Goal: Information Seeking & Learning: Understand process/instructions

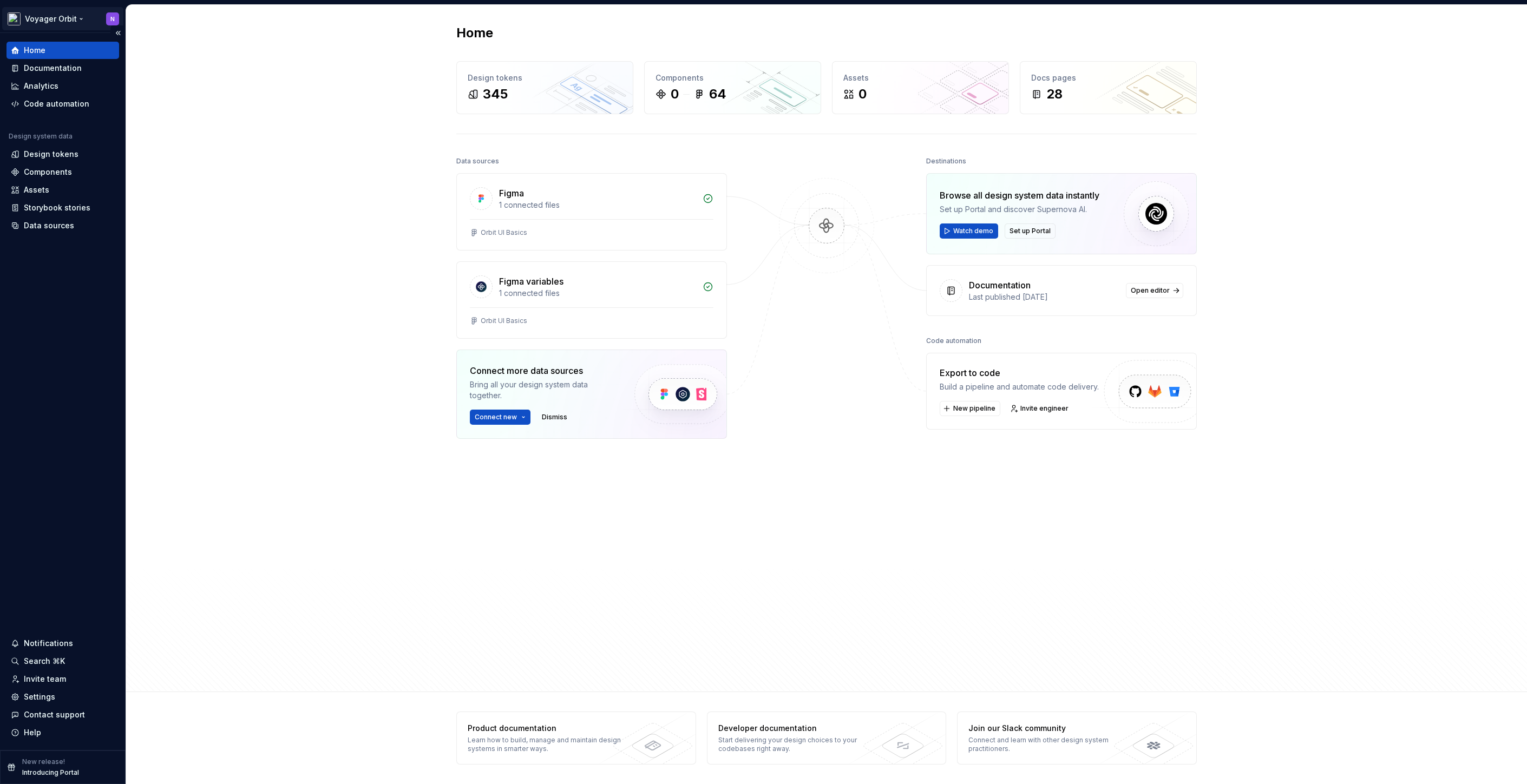
click at [64, 22] on html "Voyager Orbit N Home Documentation Analytics Code automation Design system data…" at bounding box center [763, 392] width 1527 height 784
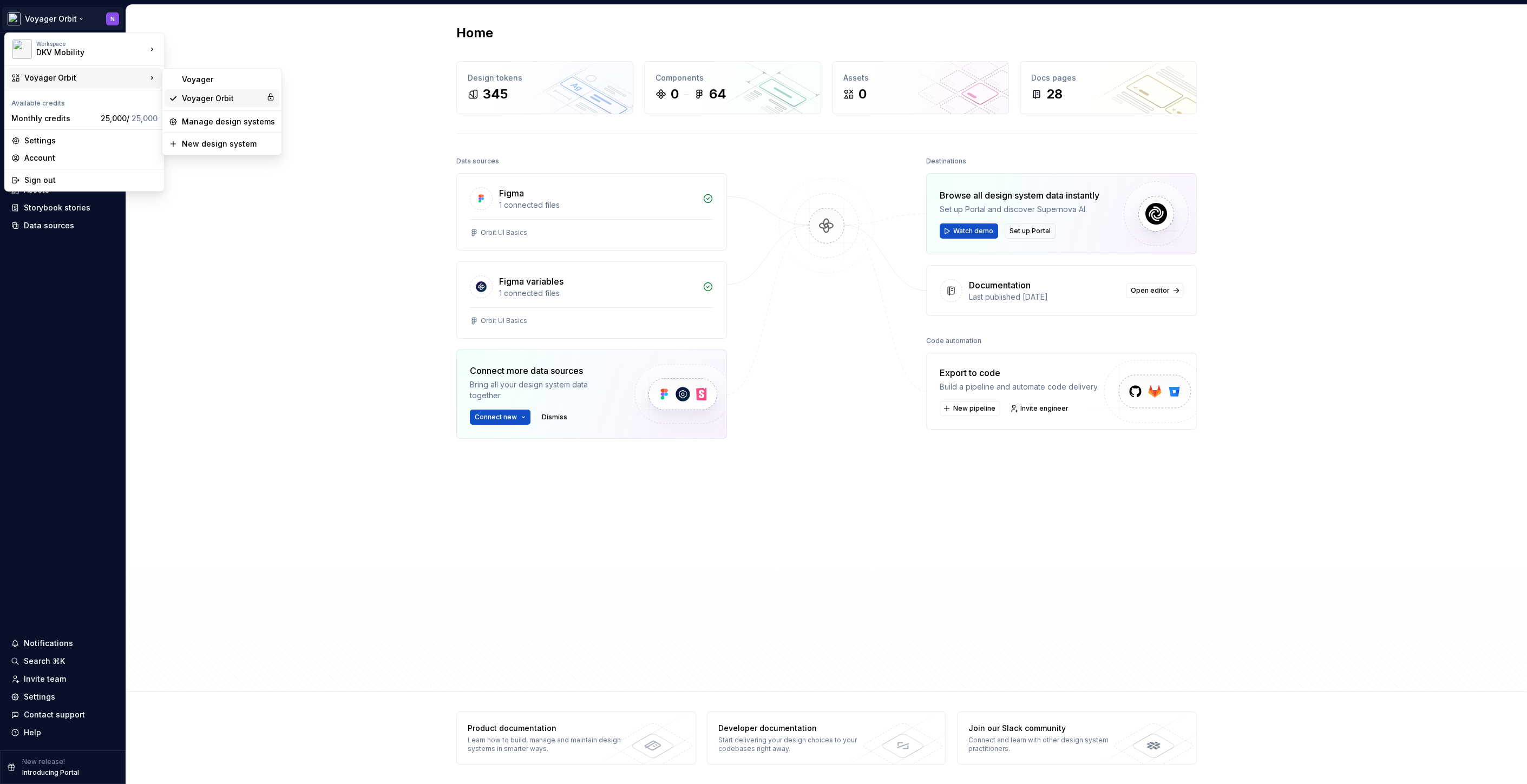
click at [222, 94] on div "Voyager Orbit" at bounding box center [222, 98] width 80 height 11
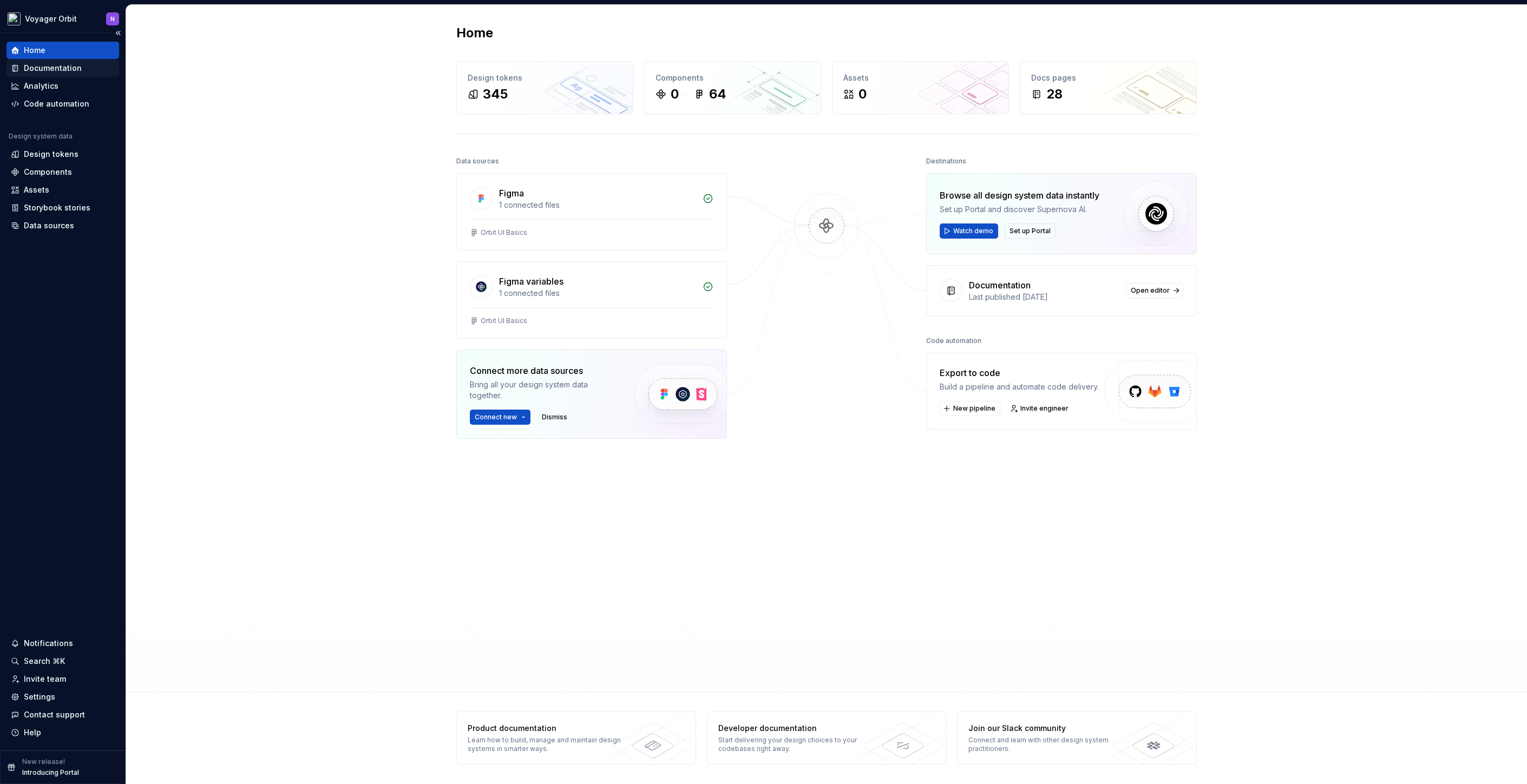
click at [77, 73] on div "Documentation" at bounding box center [63, 68] width 112 height 18
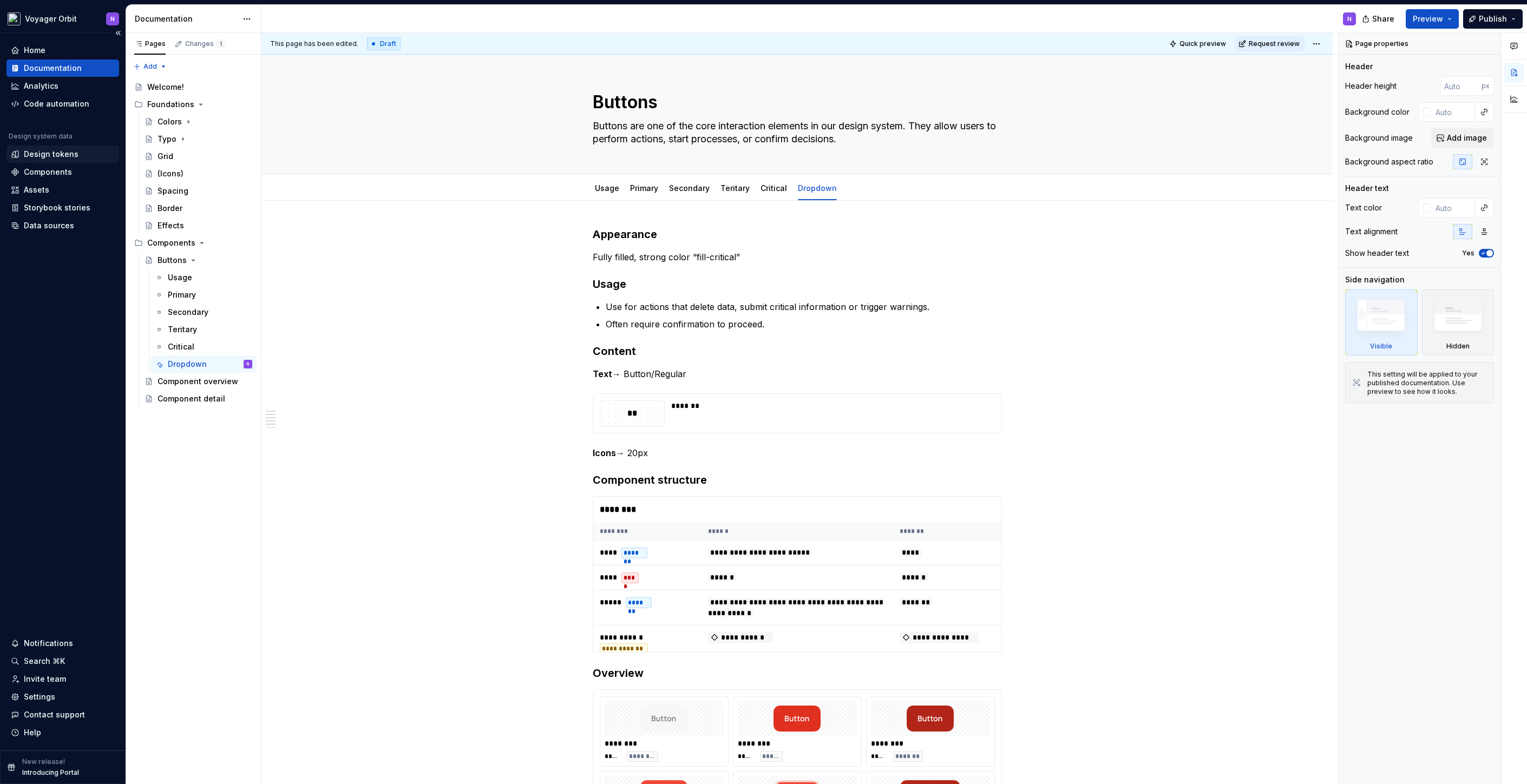
click at [47, 153] on div "Design tokens" at bounding box center [51, 154] width 55 height 11
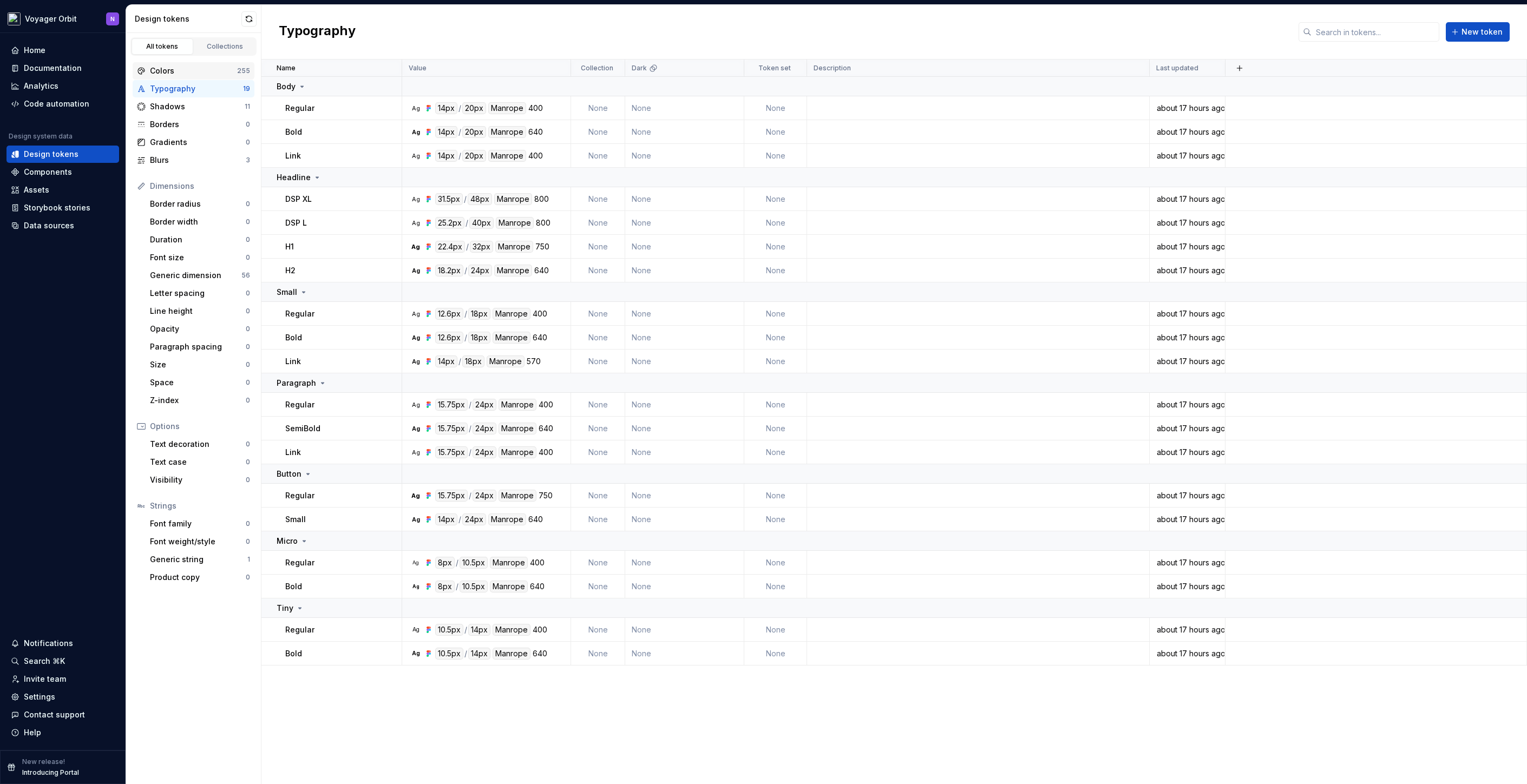
click at [187, 64] on div "Colors 255" at bounding box center [193, 71] width 122 height 18
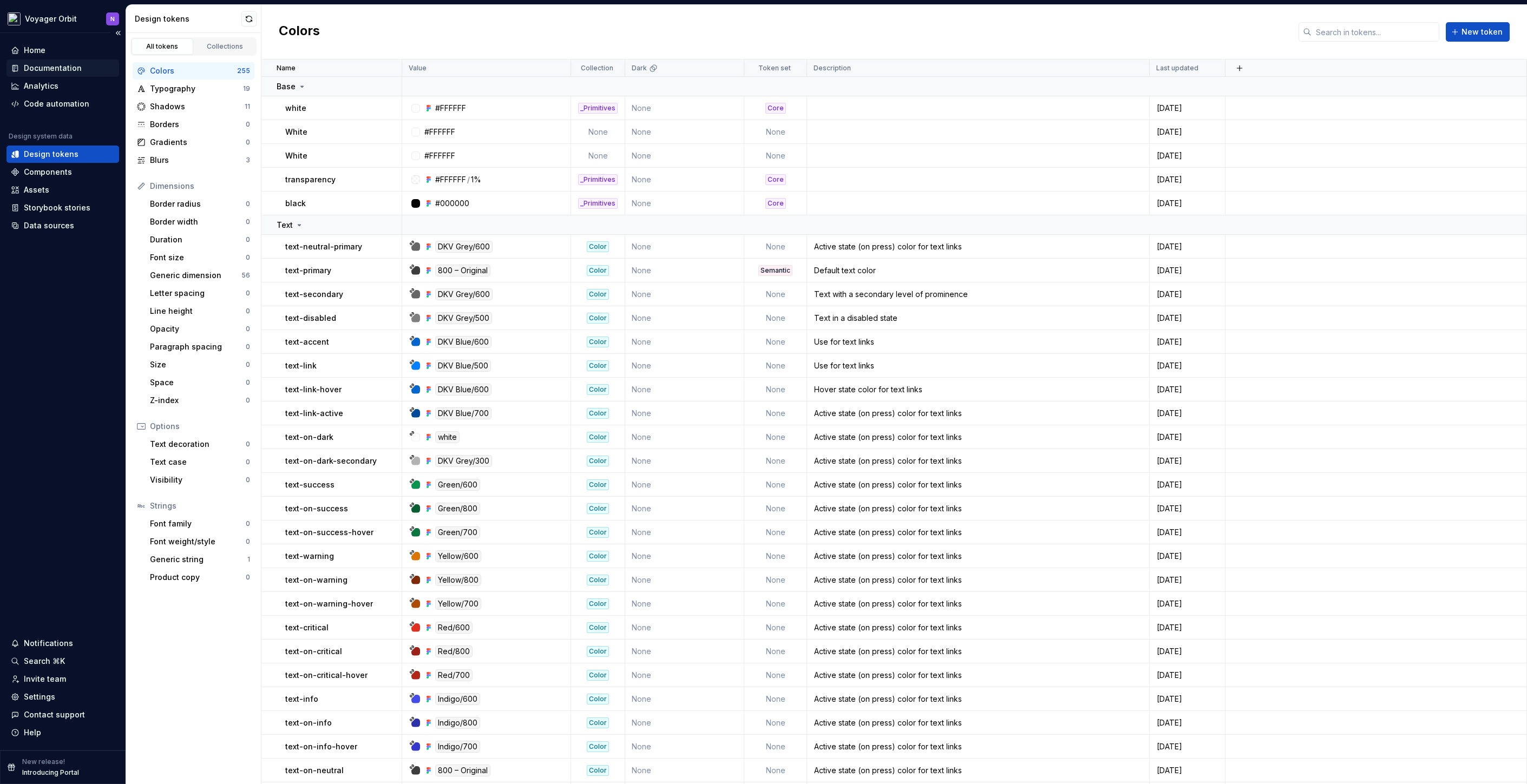
click at [60, 65] on div "Documentation" at bounding box center [52, 68] width 58 height 11
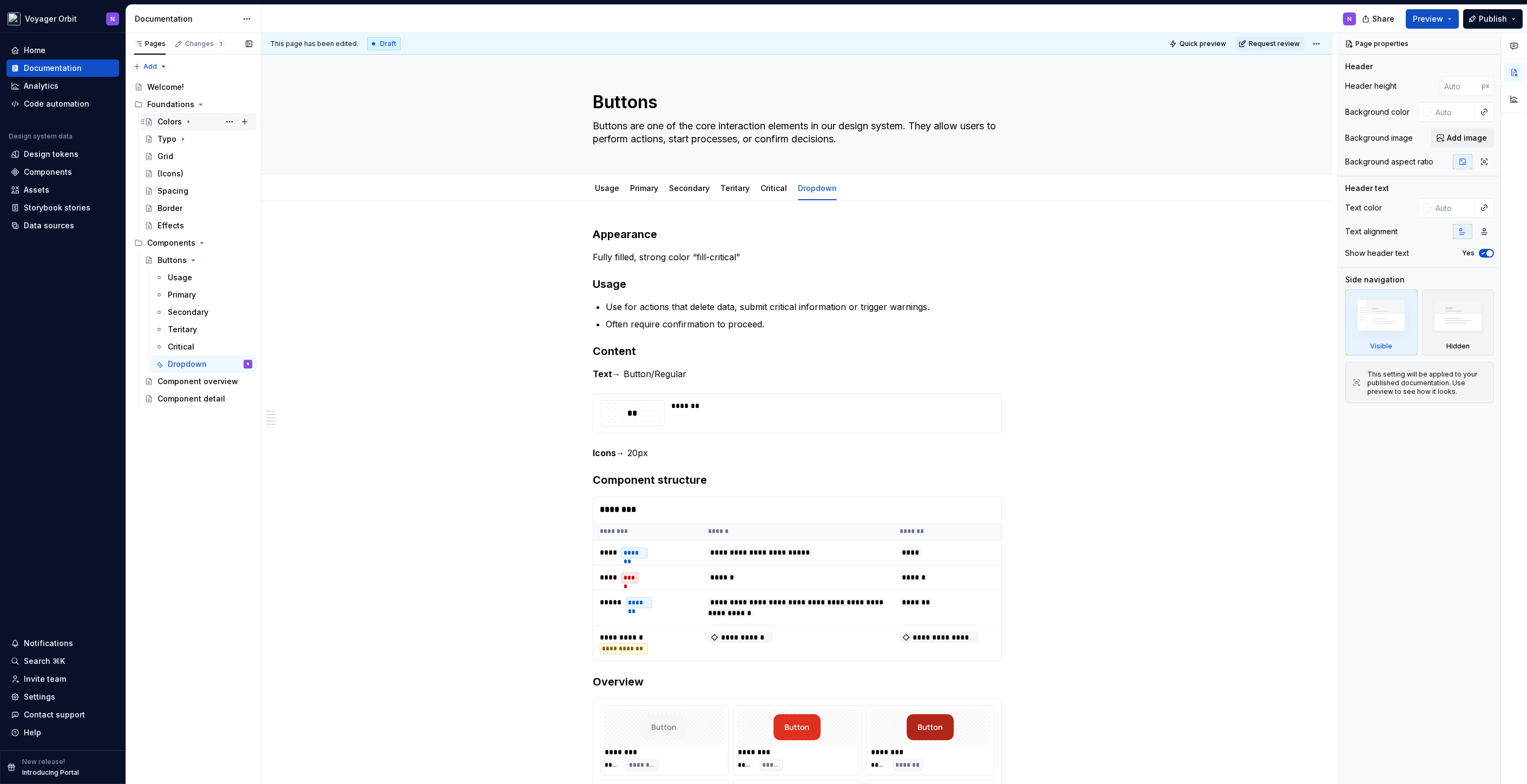
click at [174, 122] on div "Colors" at bounding box center [169, 122] width 24 height 11
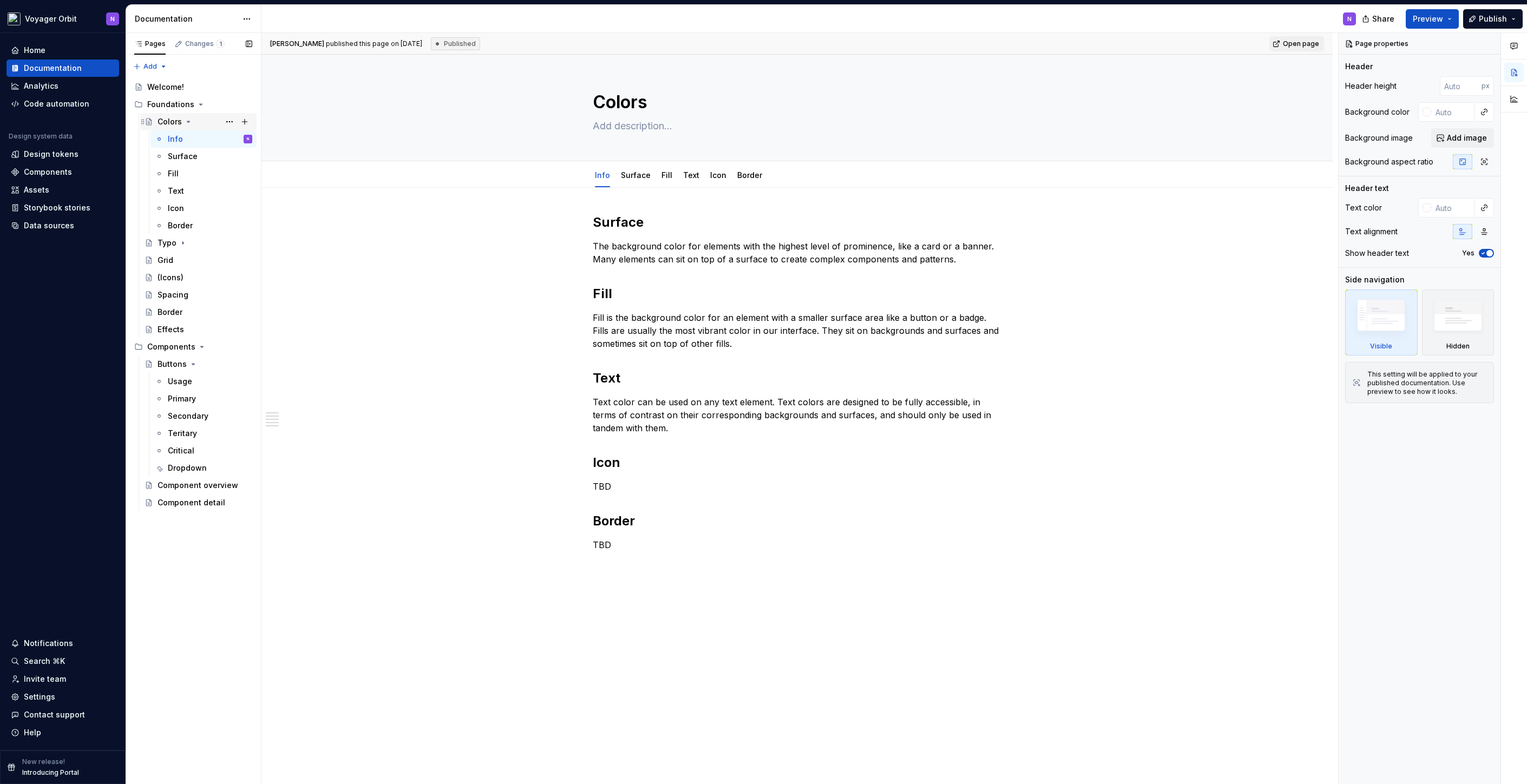
click at [185, 122] on icon "Page tree" at bounding box center [188, 121] width 9 height 8
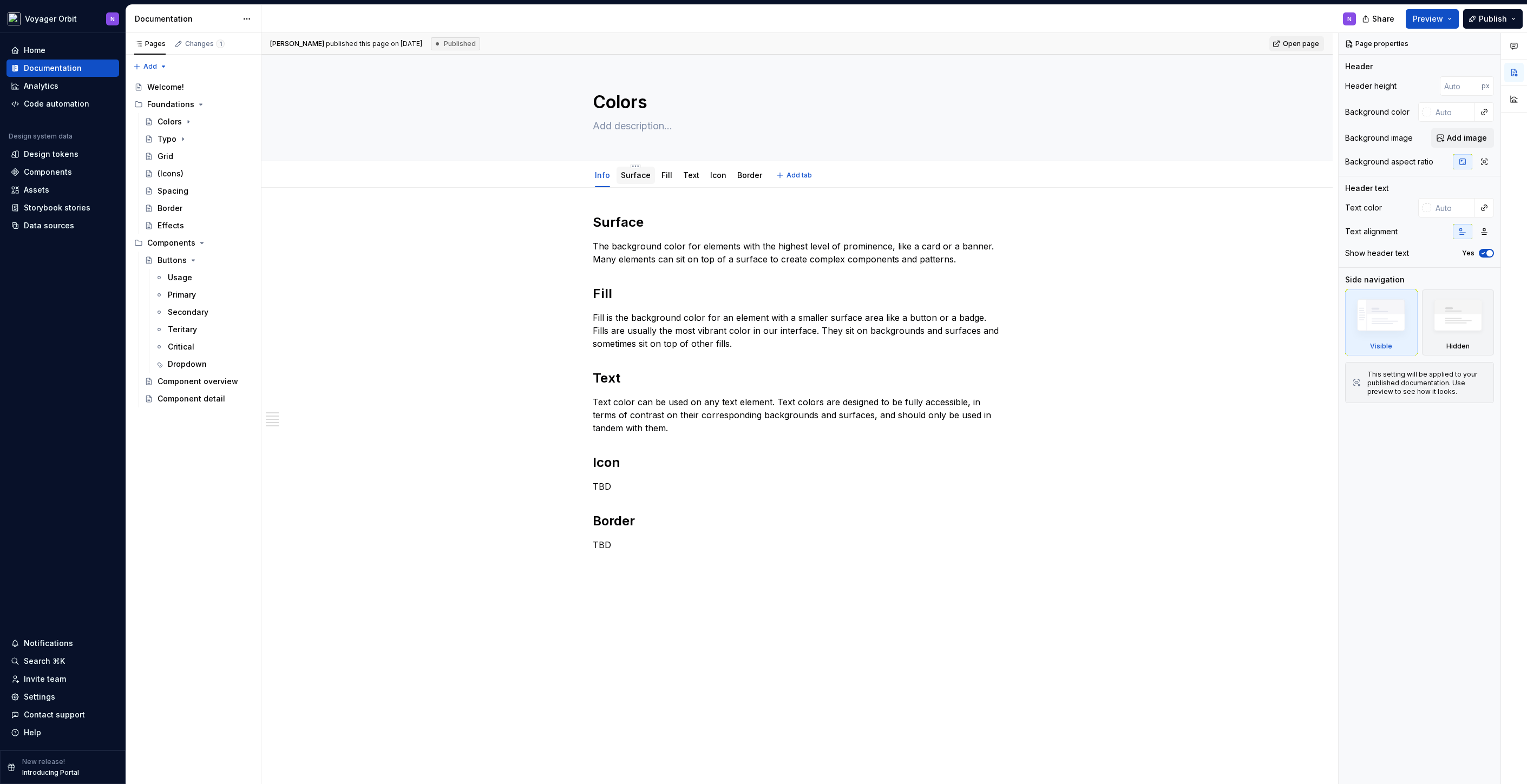
click at [648, 180] on div "Surface" at bounding box center [635, 175] width 38 height 18
click at [664, 179] on link "Fill" at bounding box center [667, 175] width 11 height 9
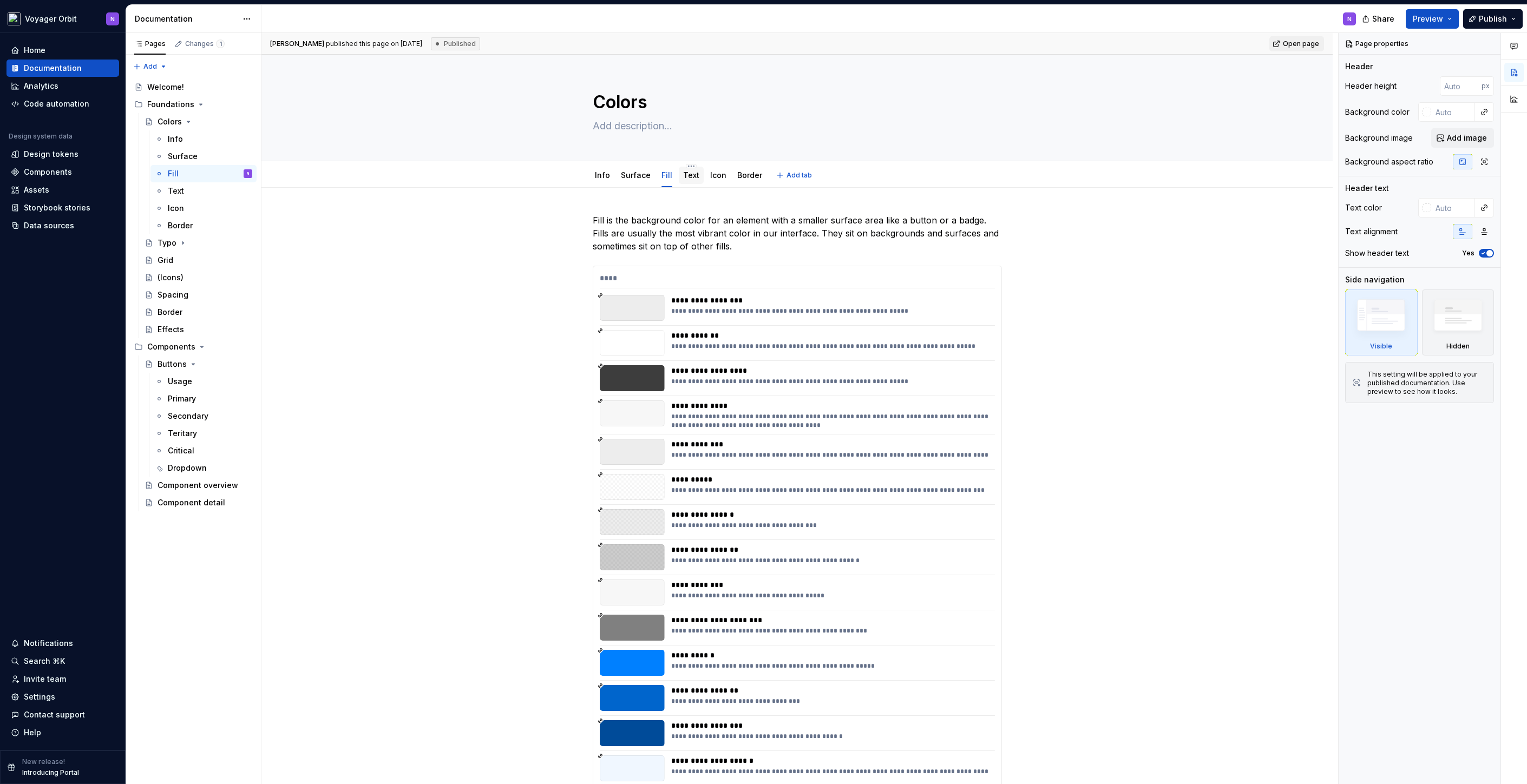
click at [690, 180] on div "Text" at bounding box center [691, 175] width 16 height 11
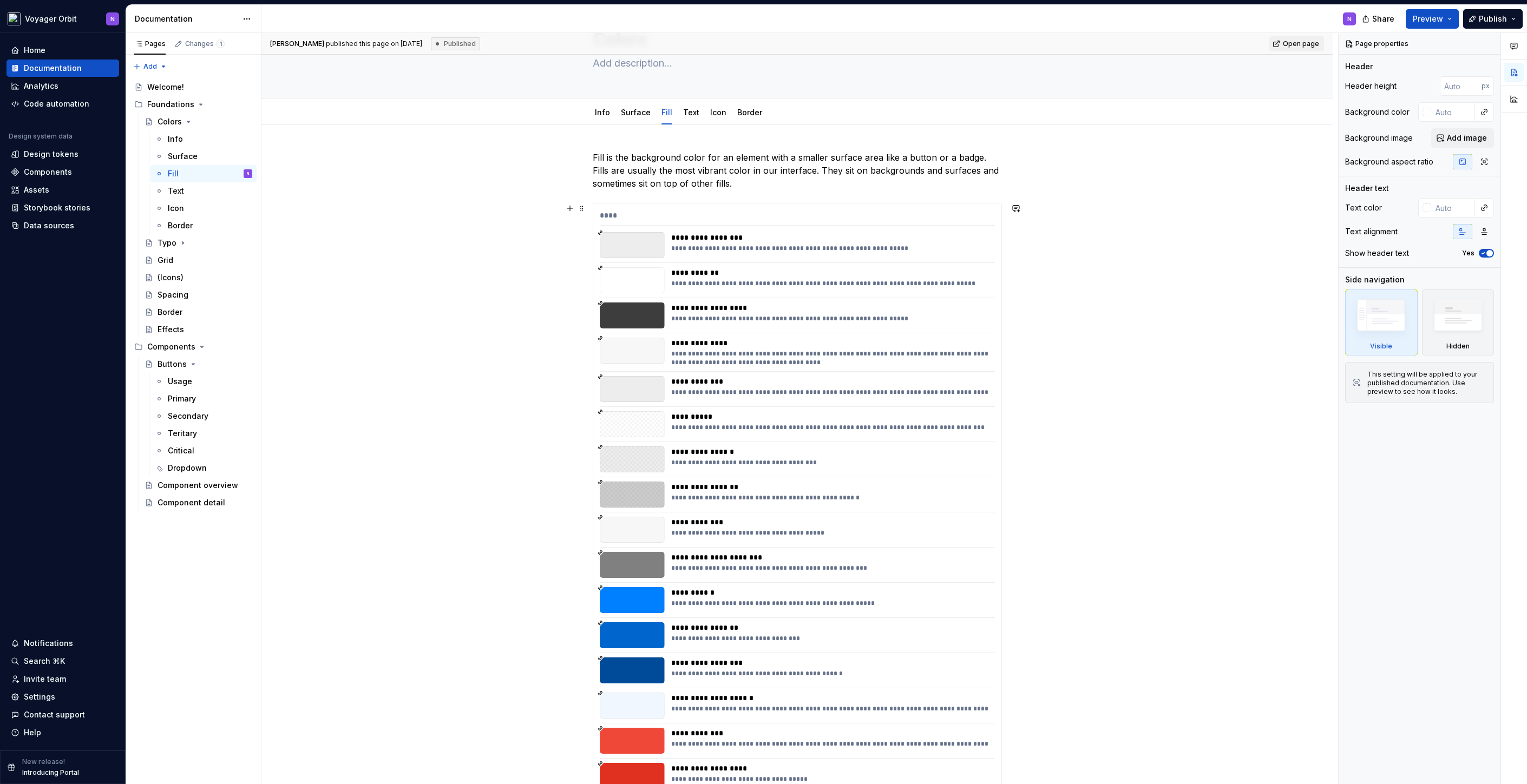
scroll to position [69, 0]
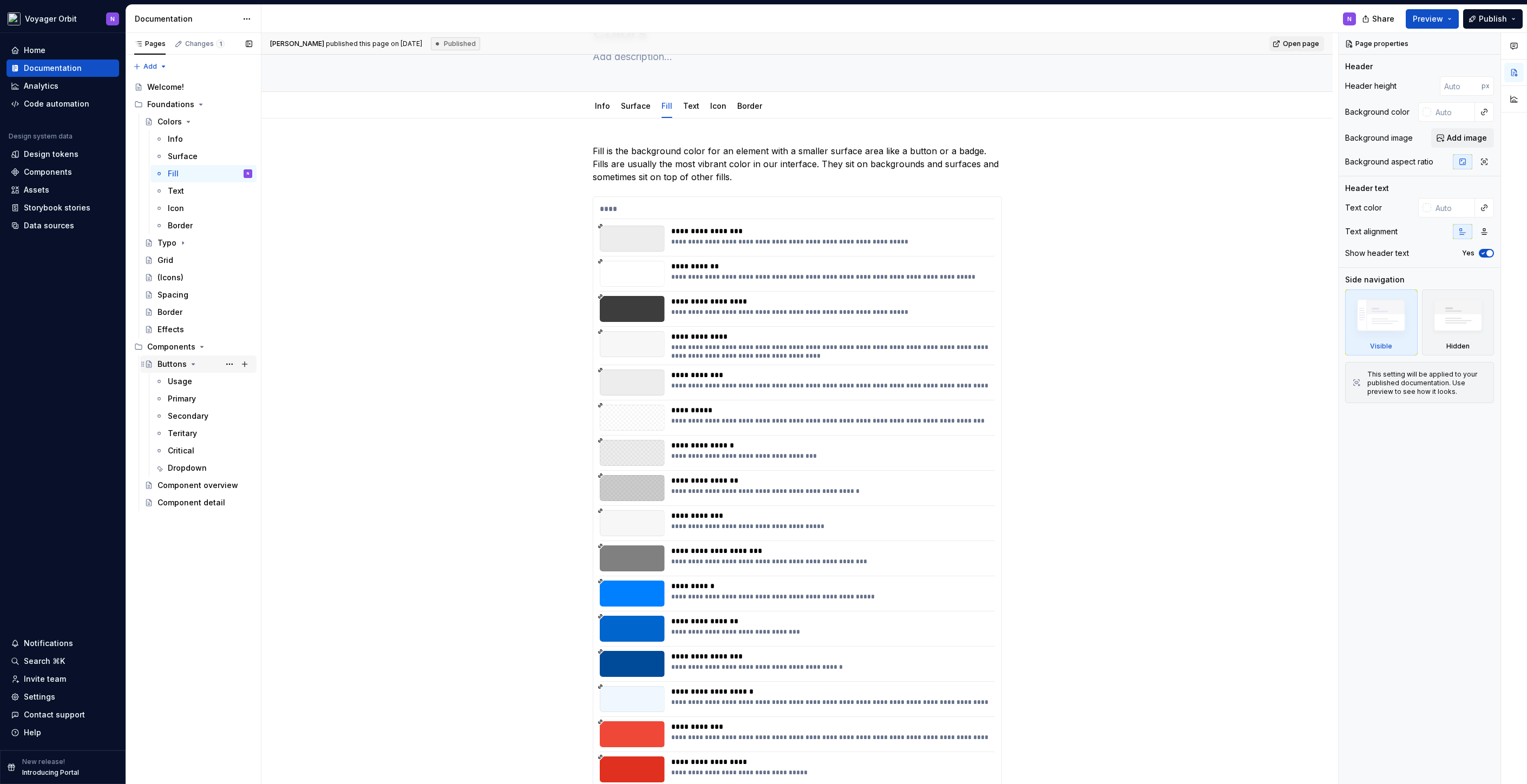
click at [202, 363] on div "Buttons" at bounding box center [205, 363] width 95 height 15
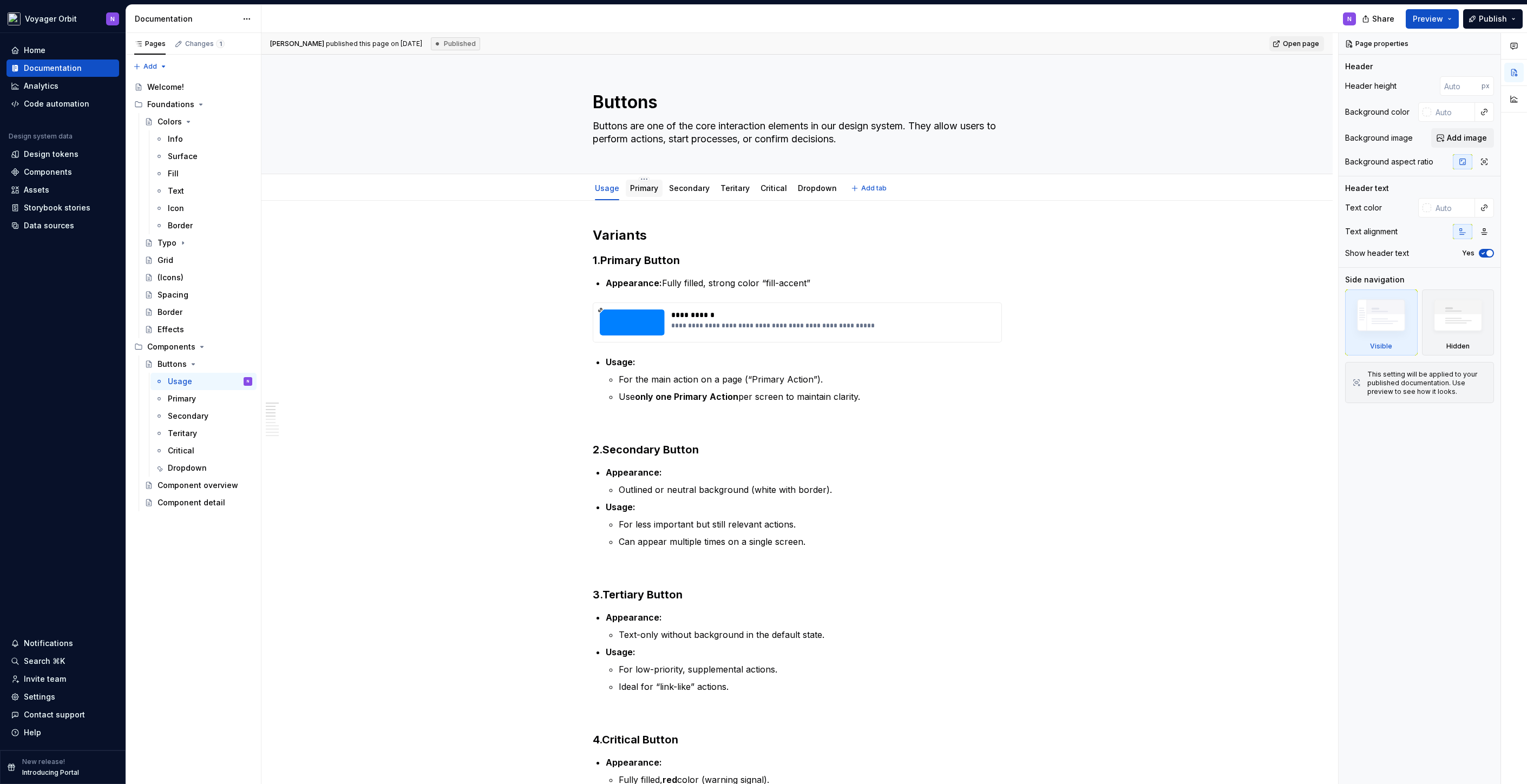
click at [644, 188] on link "Primary" at bounding box center [644, 188] width 28 height 9
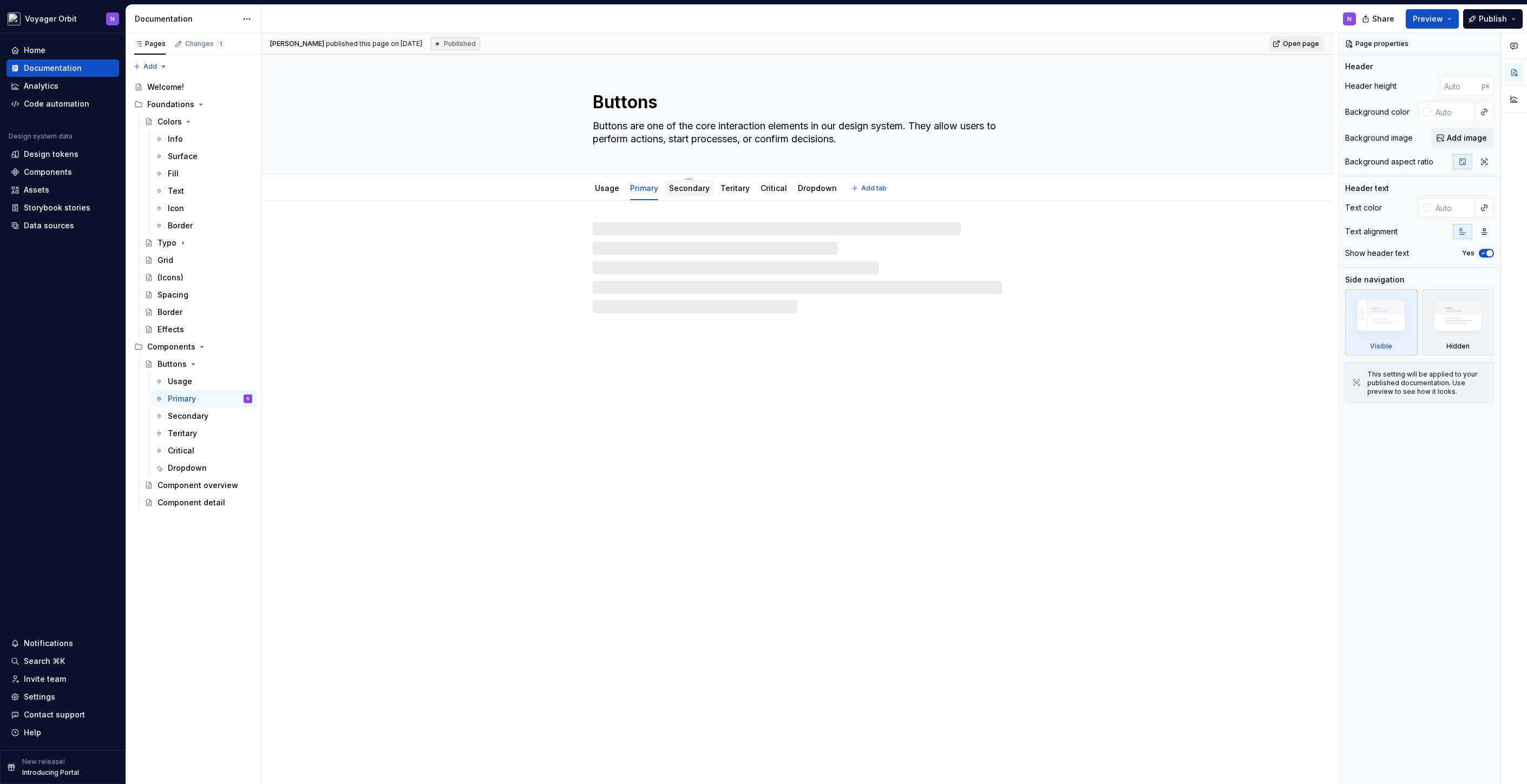
click at [679, 190] on link "Secondary" at bounding box center [689, 188] width 41 height 9
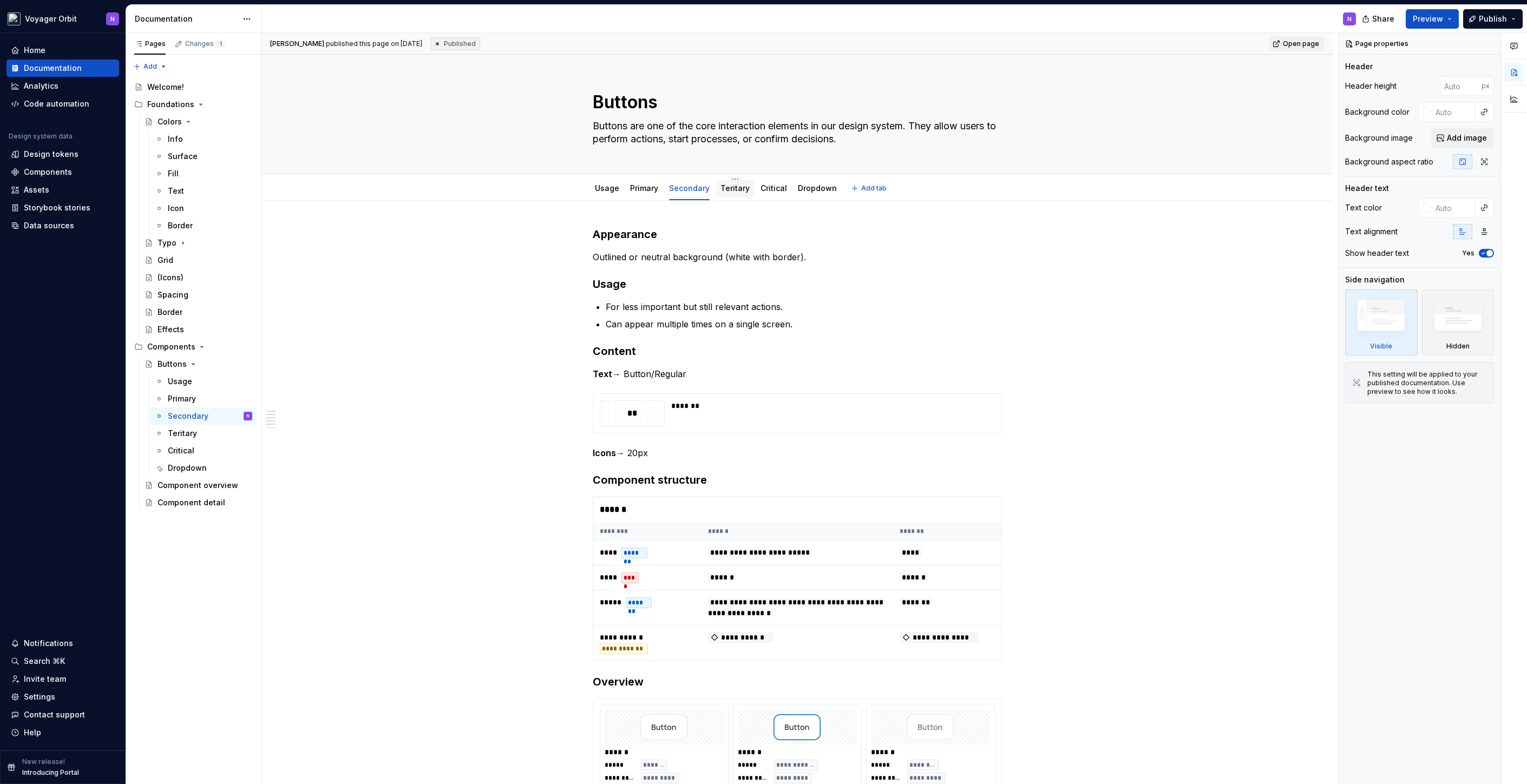
click at [738, 192] on link "Teritary" at bounding box center [735, 188] width 29 height 9
click at [761, 191] on link "Critical" at bounding box center [774, 188] width 27 height 9
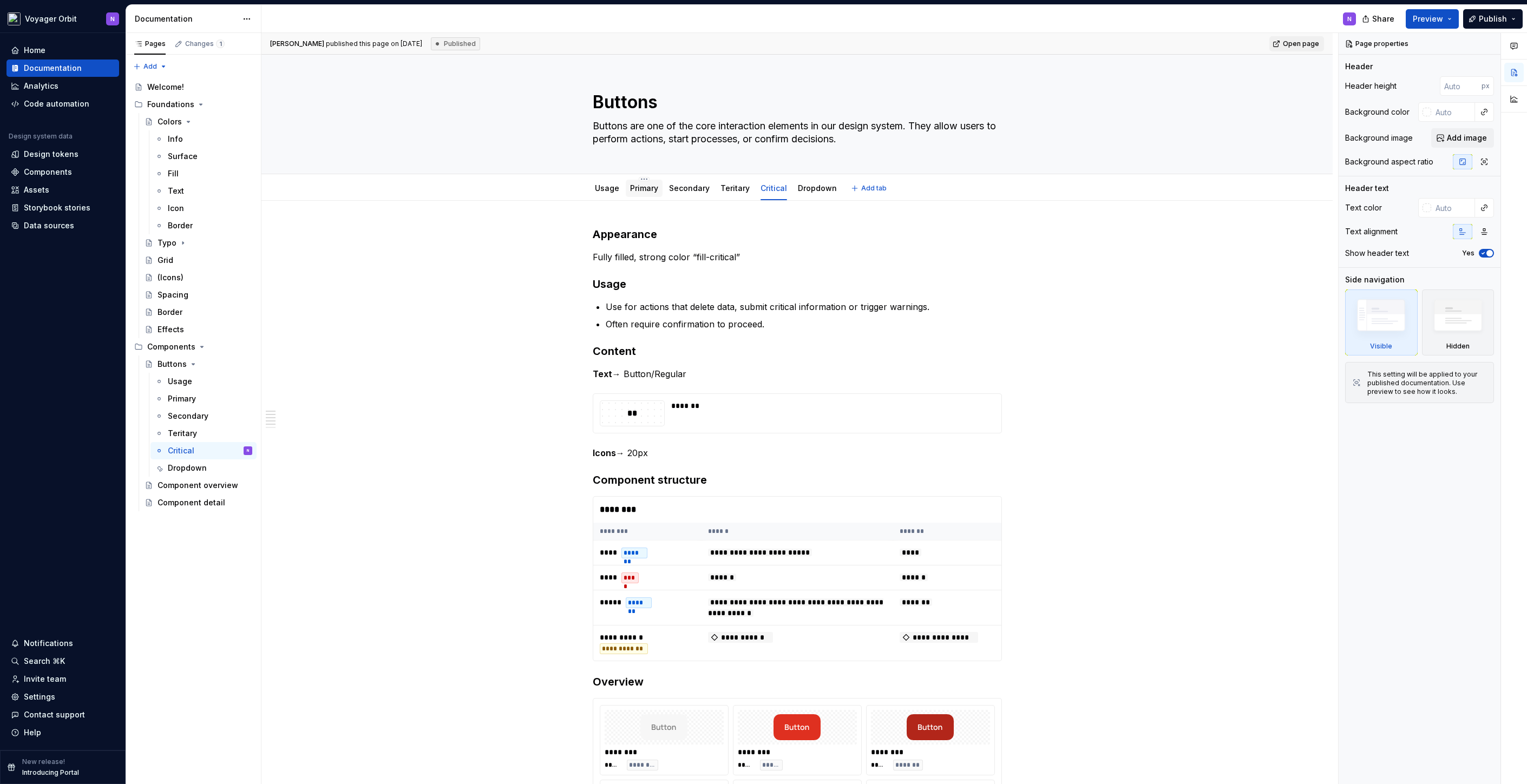
click at [645, 192] on link "Primary" at bounding box center [644, 188] width 28 height 9
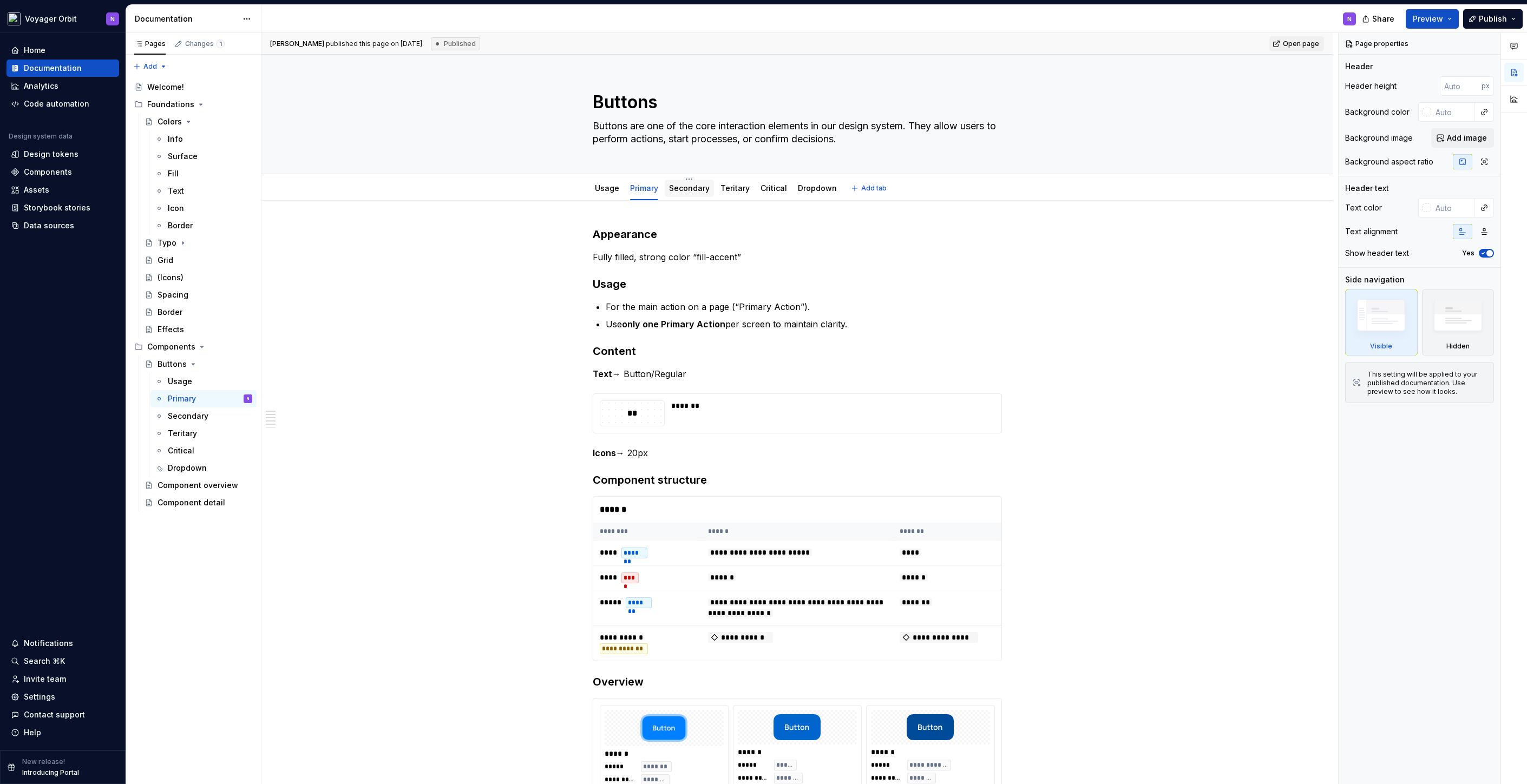
click at [684, 191] on link "Secondary" at bounding box center [689, 188] width 41 height 9
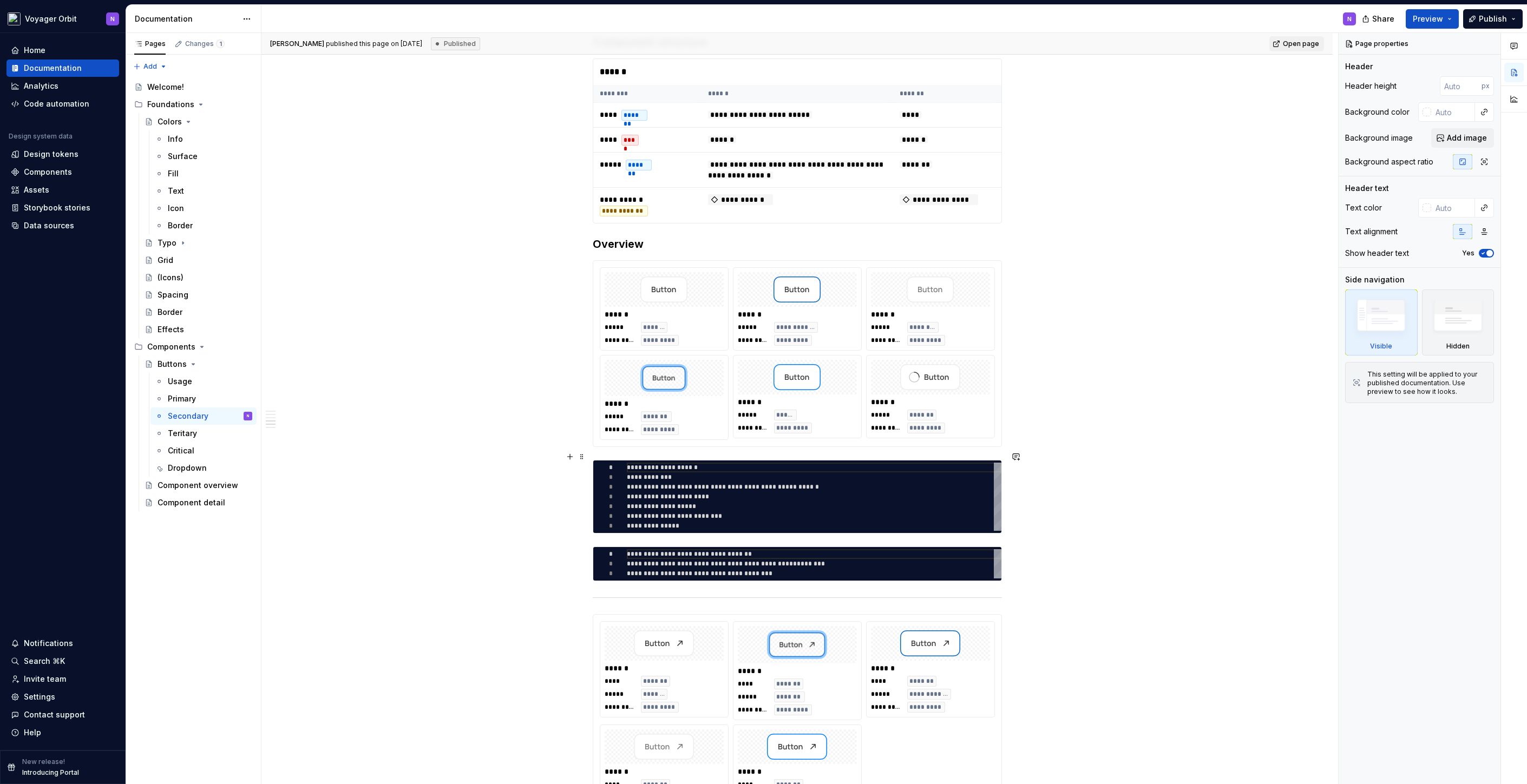
scroll to position [446, 0]
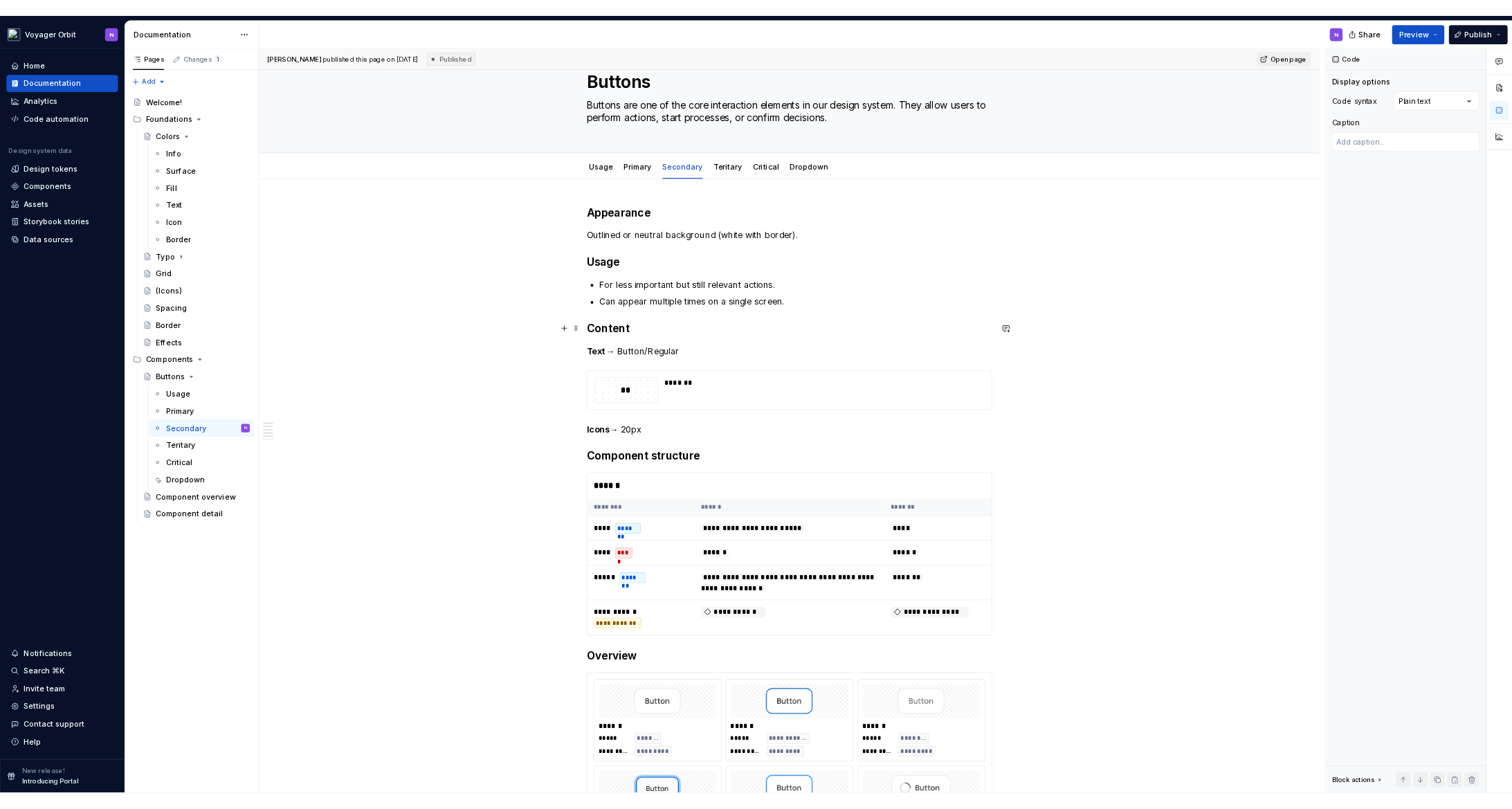
scroll to position [0, 0]
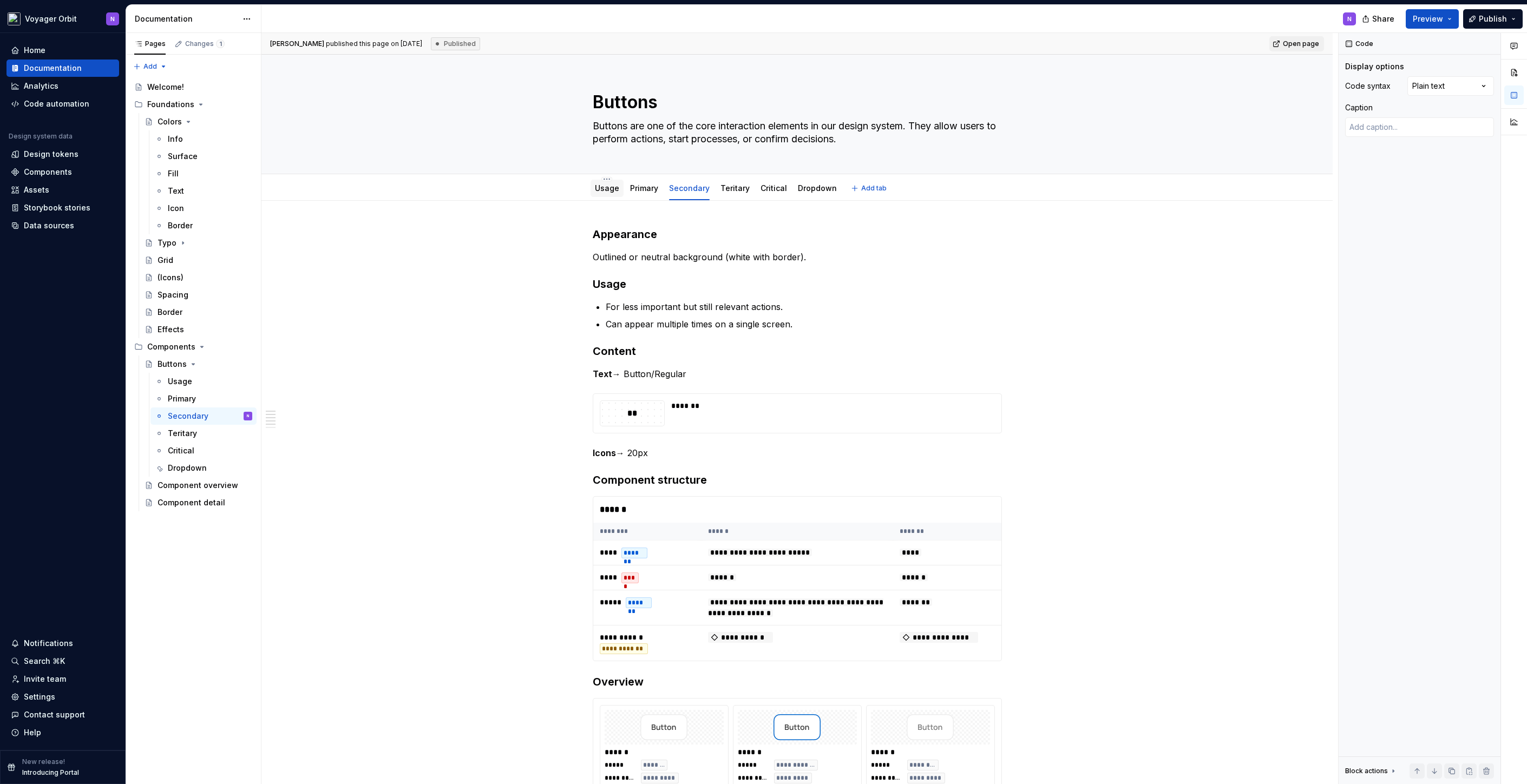
click at [598, 184] on link "Usage" at bounding box center [607, 188] width 24 height 9
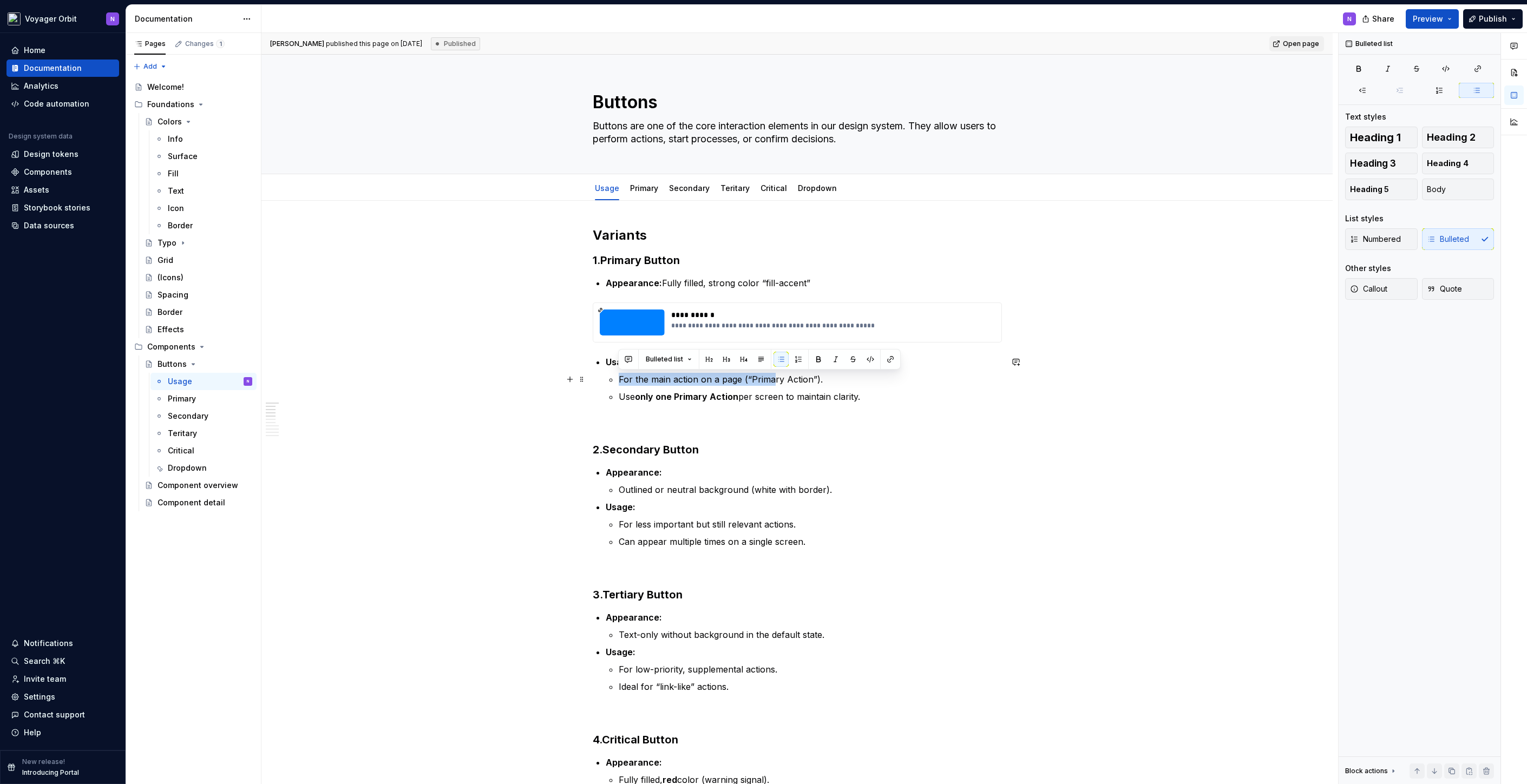
drag, startPoint x: 616, startPoint y: 376, endPoint x: 770, endPoint y: 374, distance: 154.0
click at [770, 374] on li "Usage: For the main action on a page (“Primary Action”). Use only one Primary A…" at bounding box center [803, 379] width 396 height 47
click at [739, 397] on p "Use only one Primary Action per screen to maintain clarity." at bounding box center [810, 396] width 383 height 13
drag, startPoint x: 607, startPoint y: 396, endPoint x: 863, endPoint y: 399, distance: 256.0
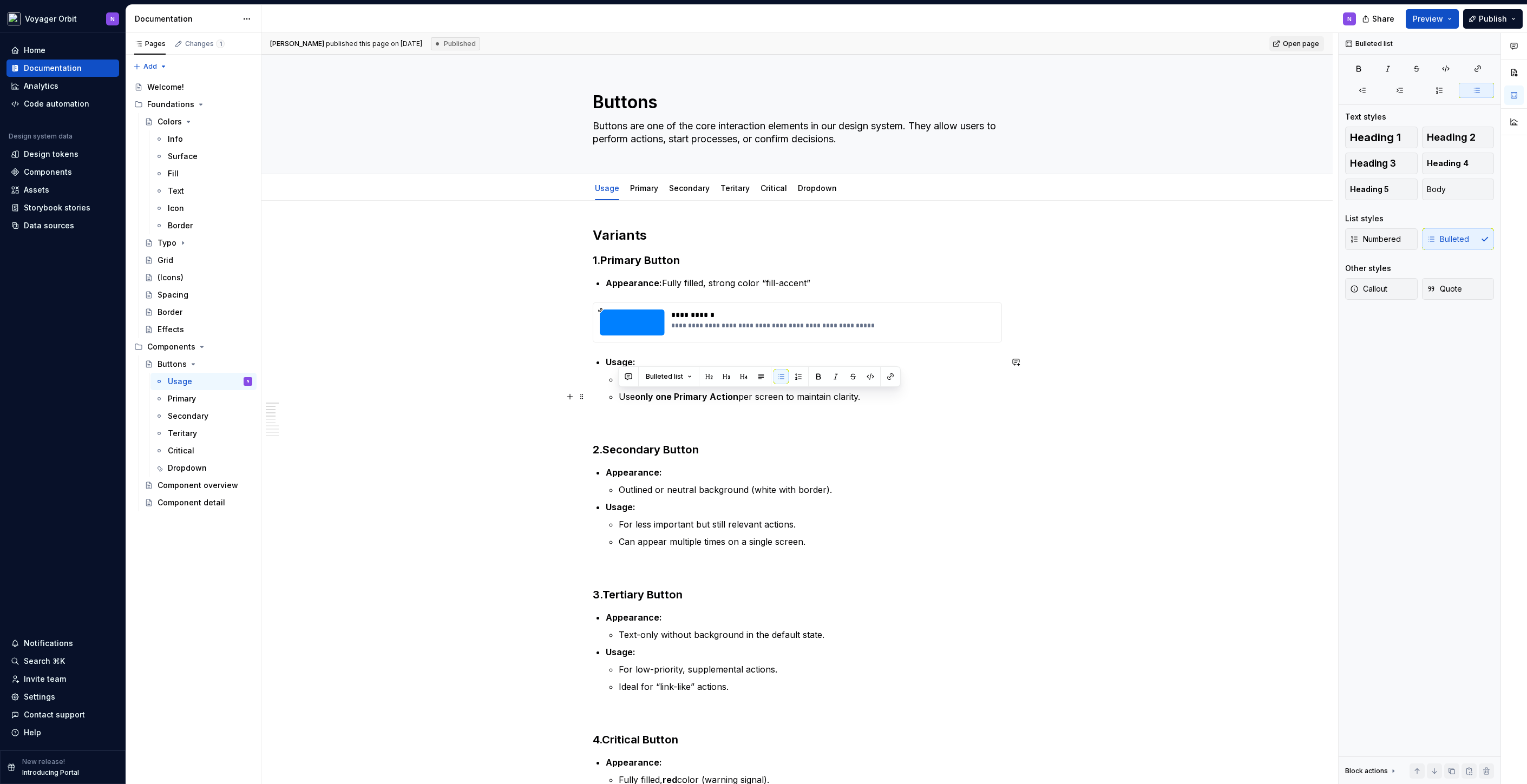
click at [864, 399] on p "Use only one Primary Action per screen to maintain clarity." at bounding box center [810, 396] width 383 height 13
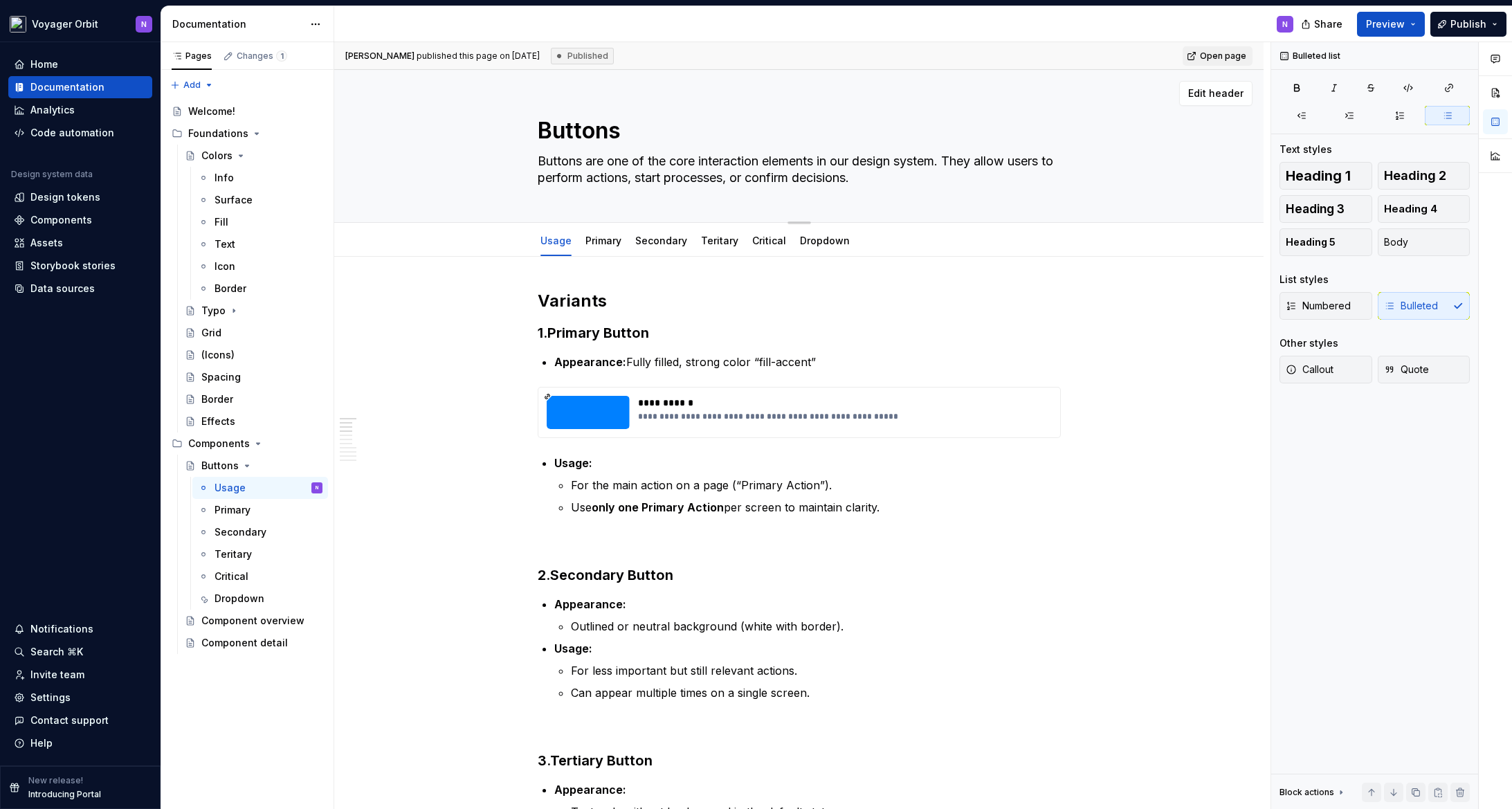
type textarea "*"
